Goal: Check status: Check status

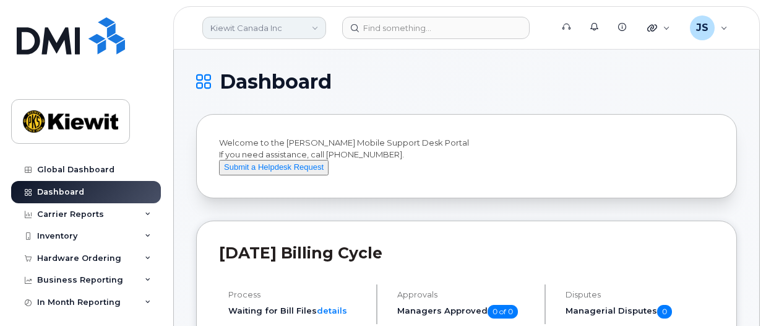
click at [325, 27] on link "Kiewit Canada Inc" at bounding box center [264, 28] width 124 height 22
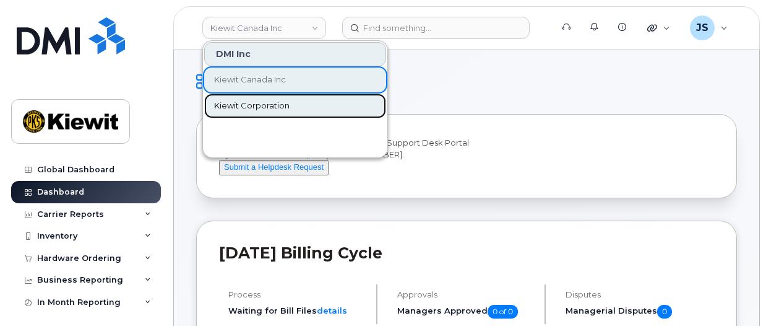
click at [258, 105] on span "Kiewit Corporation" at bounding box center [252, 106] width 76 height 12
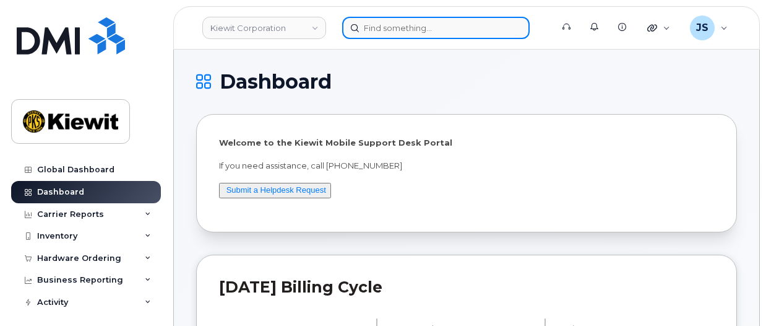
click at [393, 30] on input at bounding box center [436, 28] width 188 height 22
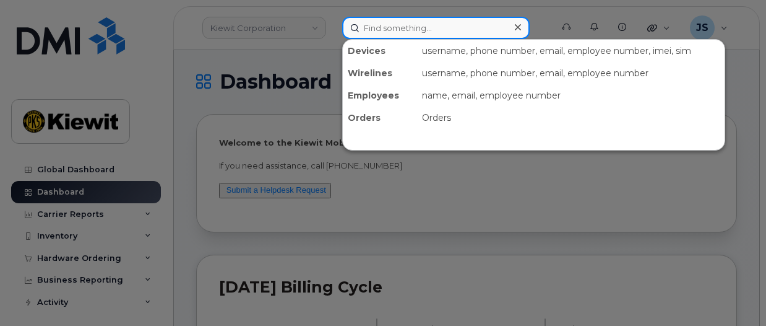
paste input "300387"
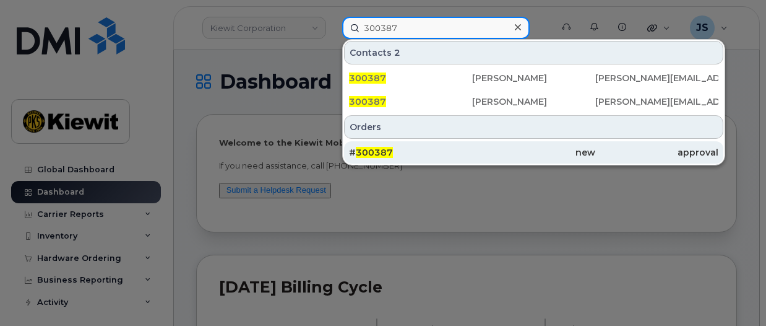
type input "300387"
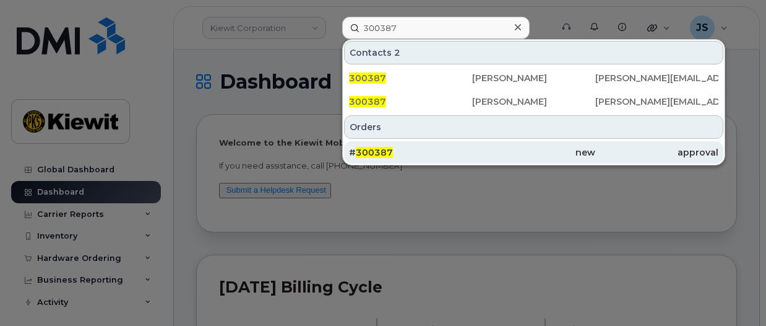
click at [393, 153] on div "# 300387" at bounding box center [410, 152] width 123 height 12
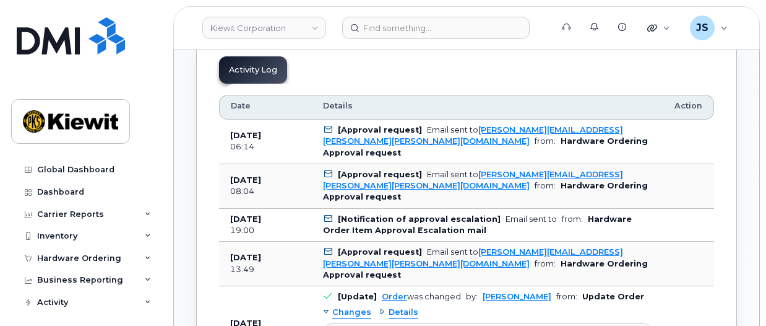
scroll to position [867, 0]
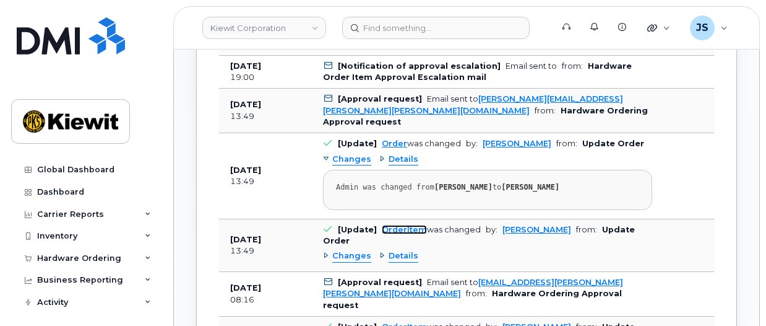
click at [402, 225] on link "OrderItem" at bounding box center [404, 229] width 45 height 9
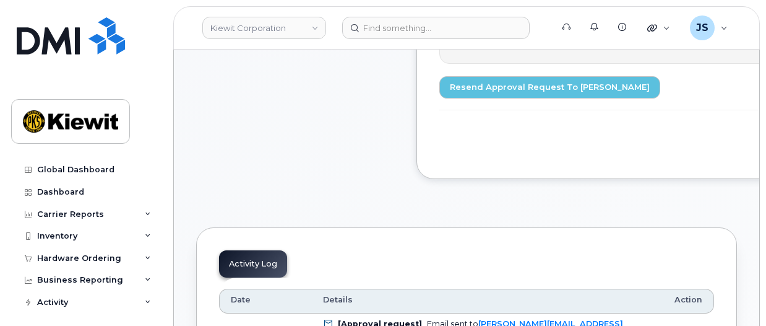
scroll to position [495, 0]
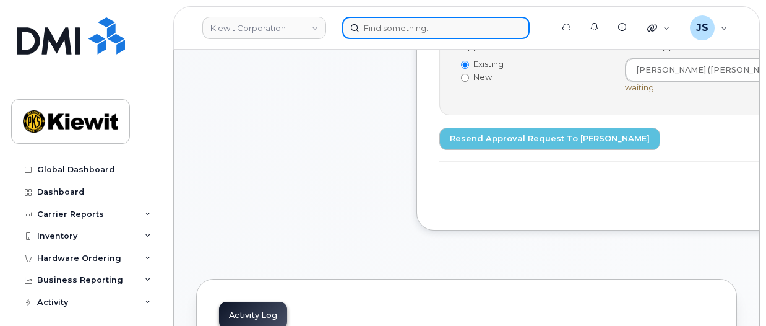
click at [406, 32] on input at bounding box center [436, 28] width 188 height 22
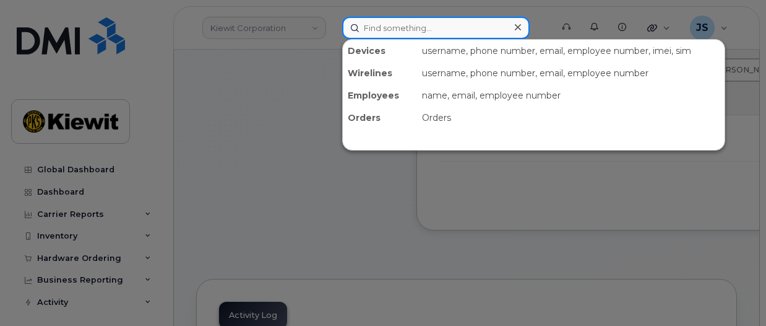
paste input "300449"
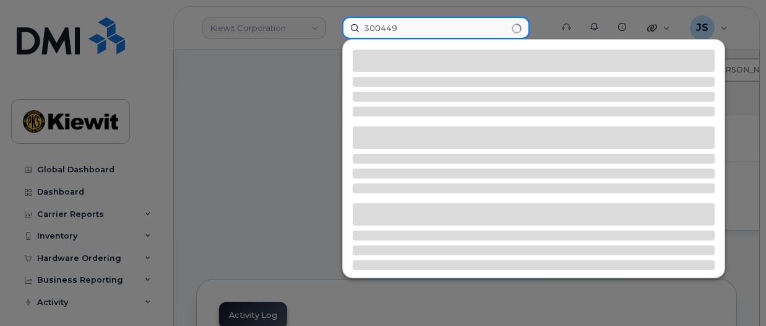
type input "300449"
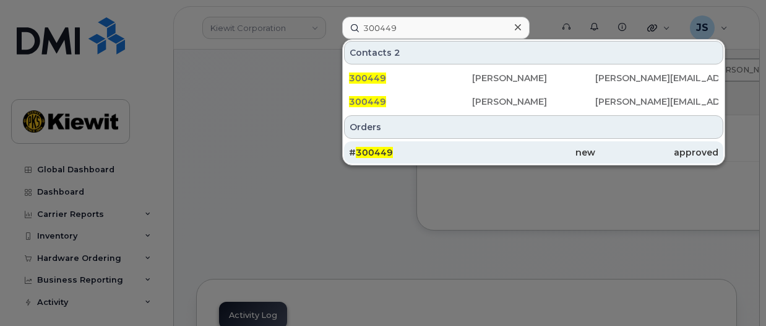
click at [485, 149] on div "new" at bounding box center [533, 152] width 123 height 12
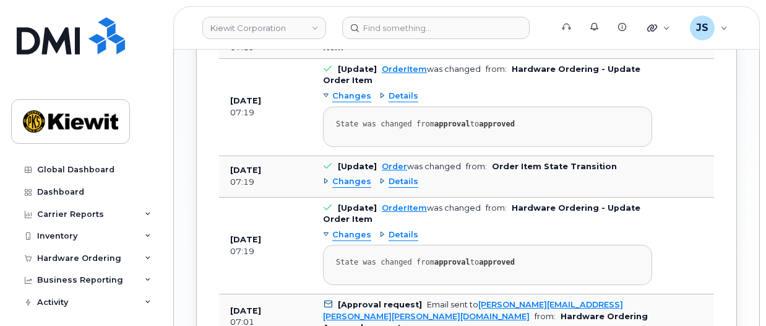
scroll to position [1300, 0]
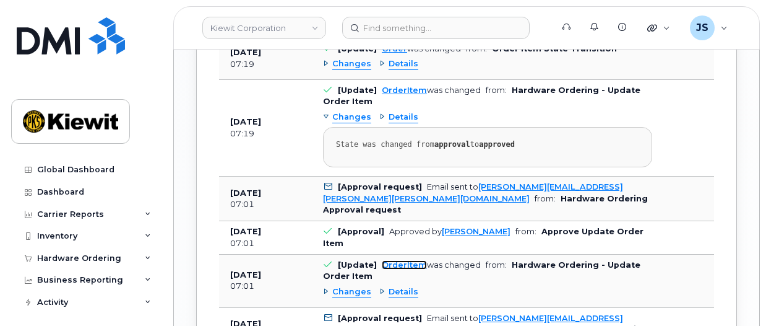
click at [393, 260] on link "OrderItem" at bounding box center [404, 264] width 45 height 9
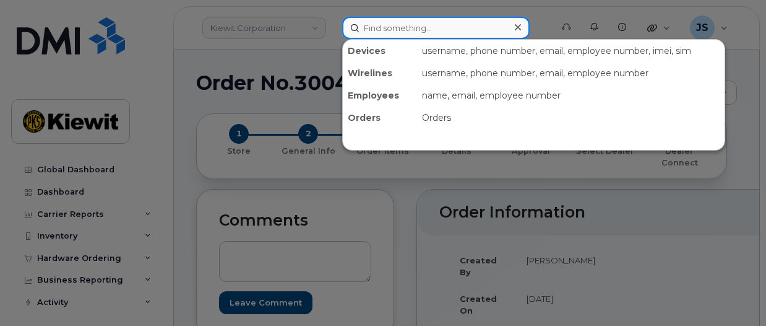
click at [397, 28] on input at bounding box center [436, 28] width 188 height 22
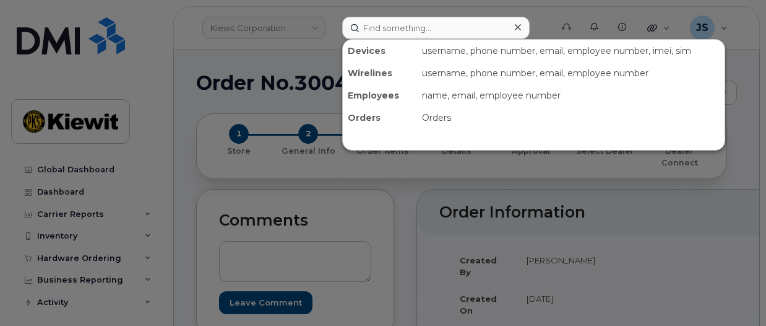
click at [271, 22] on div at bounding box center [383, 163] width 766 height 326
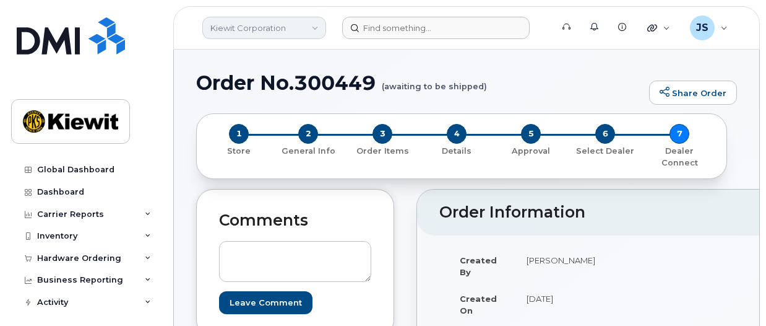
click at [284, 26] on link "Kiewit Corporation" at bounding box center [264, 28] width 124 height 22
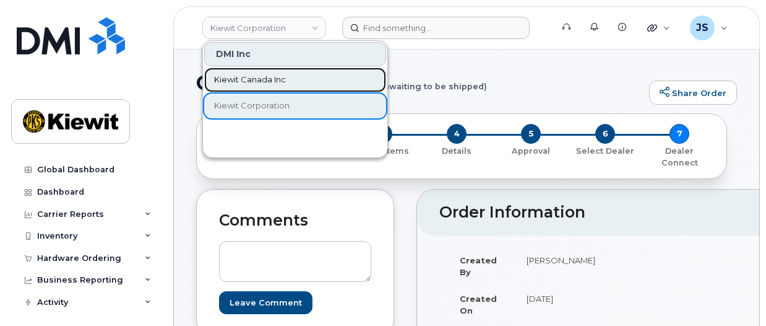
click at [274, 83] on span "Kiewit Canada Inc" at bounding box center [250, 80] width 72 height 12
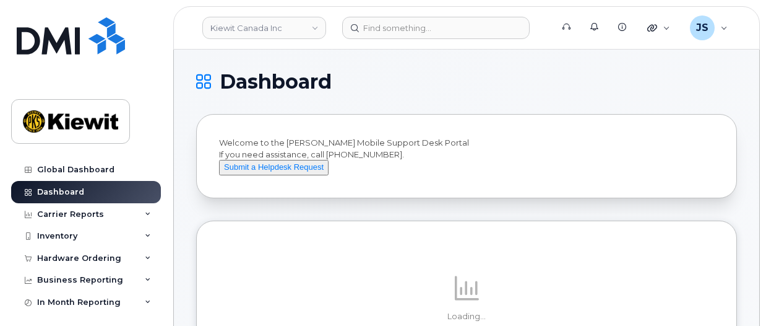
click at [391, 40] on header "[PERSON_NAME] Canada Inc Support Alerts Knowledge Base Quicklinks Suspend / Can…" at bounding box center [466, 27] width 587 height 43
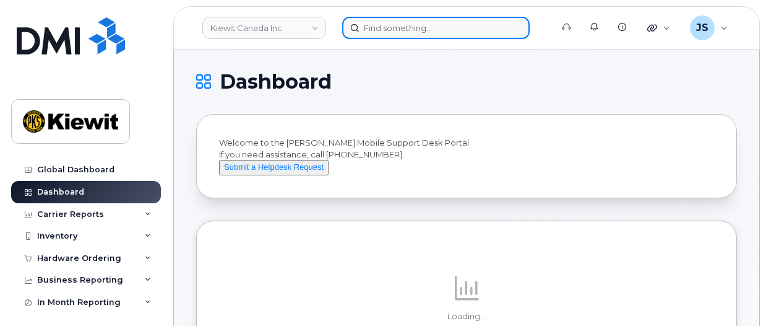
click at [399, 28] on input at bounding box center [436, 28] width 188 height 22
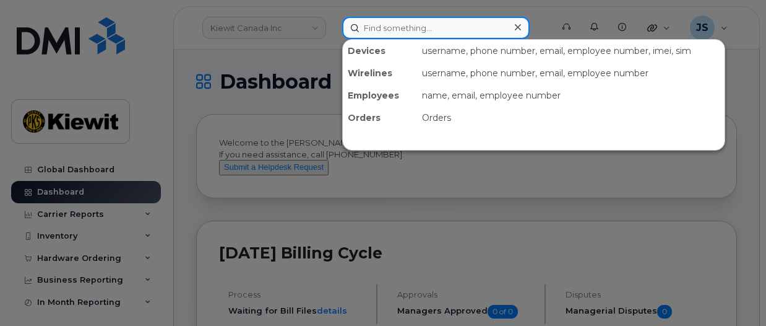
paste input "300464"
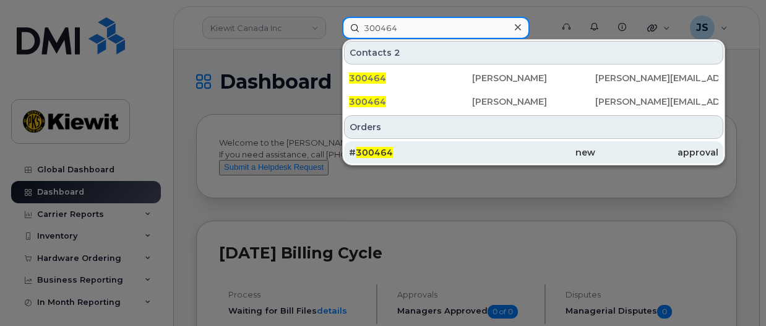
type input "300464"
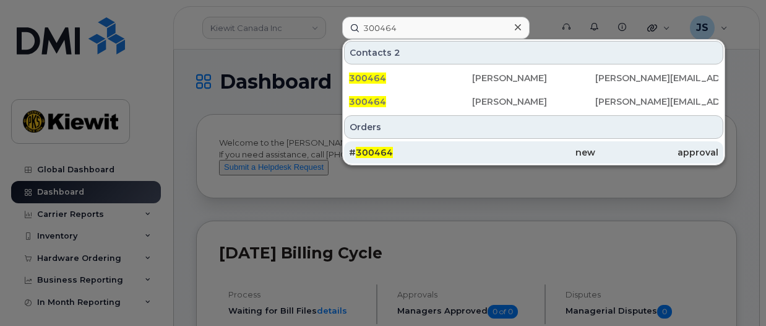
click at [441, 154] on div "# 300464" at bounding box center [410, 152] width 123 height 12
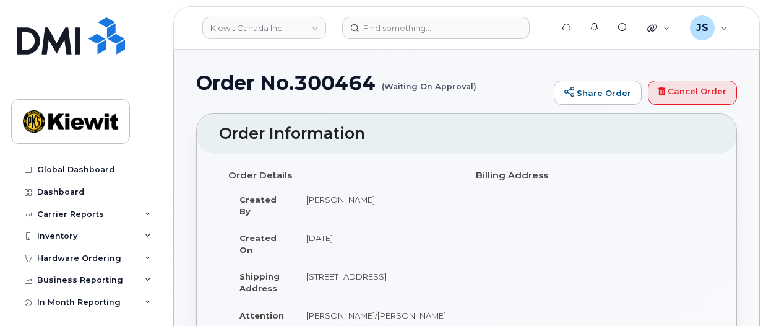
click at [343, 112] on div "Order No.300464 (Waiting On Approval) Share Order Cancel Order" at bounding box center [466, 92] width 541 height 41
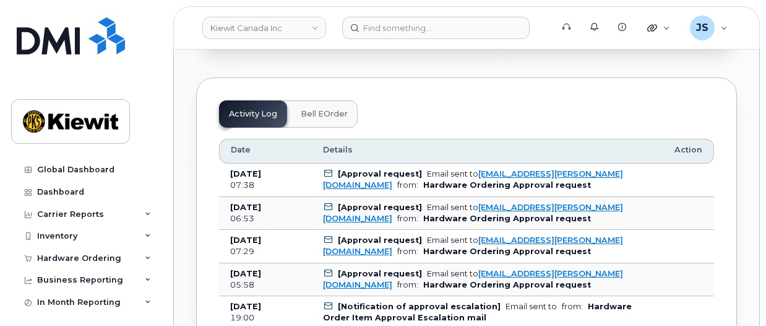
scroll to position [805, 0]
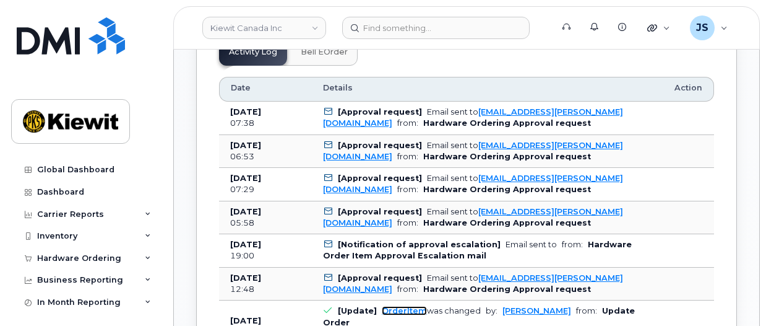
click at [393, 306] on link "OrderItem" at bounding box center [404, 310] width 45 height 9
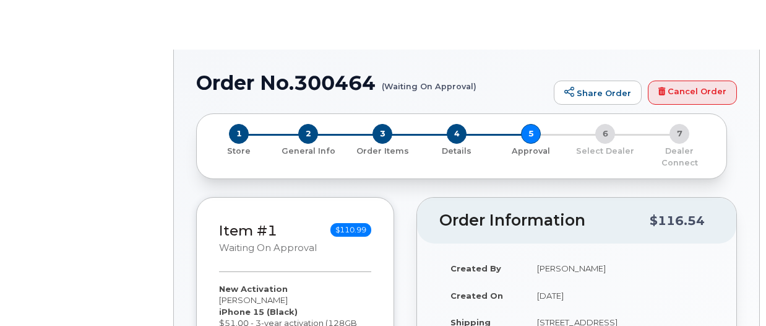
radio input "true"
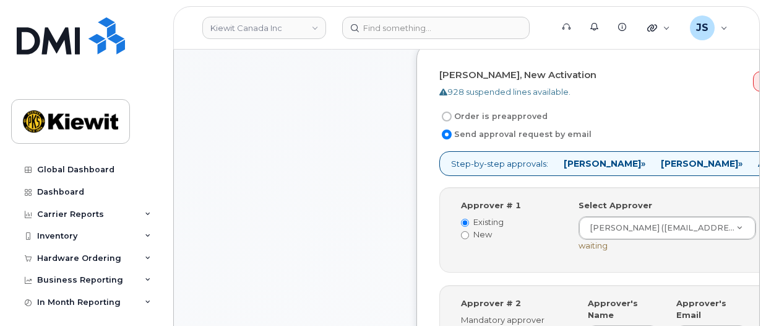
scroll to position [433, 0]
